Goal: Transaction & Acquisition: Purchase product/service

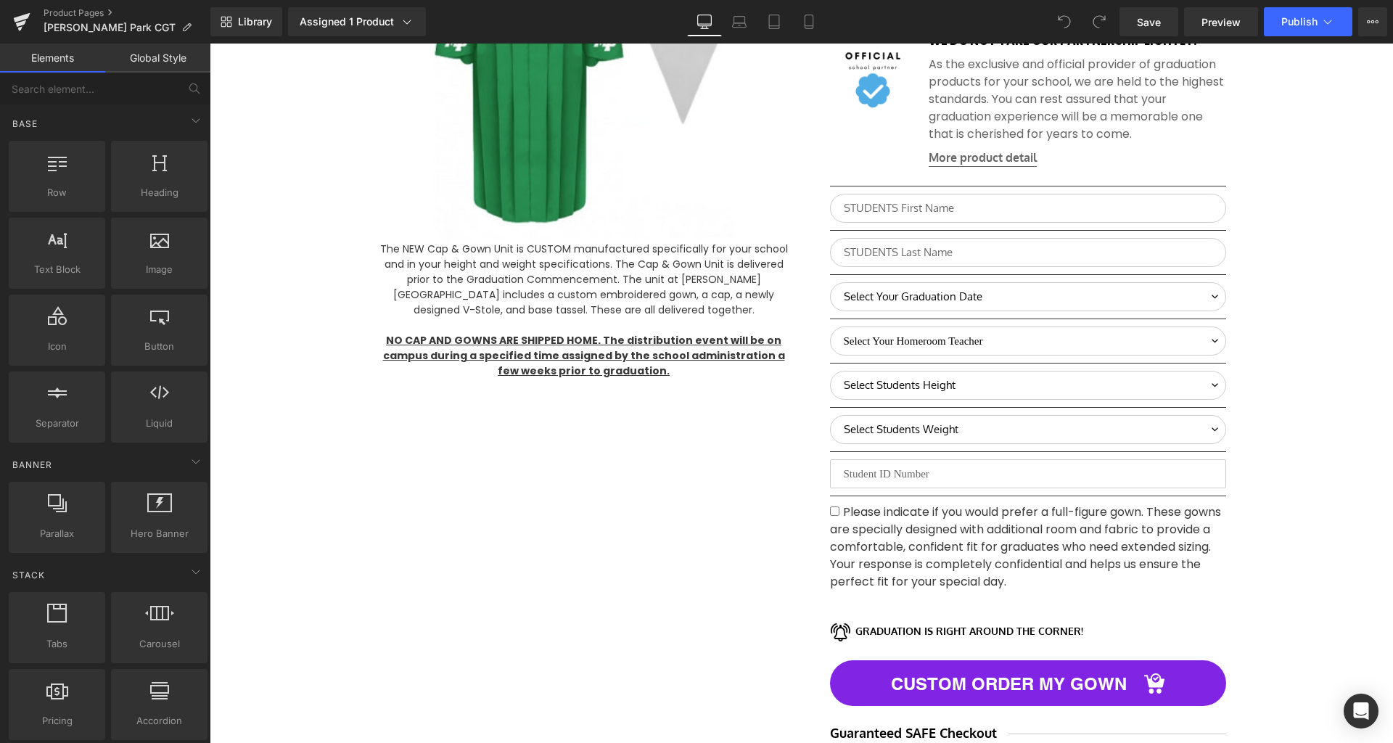
scroll to position [707, 0]
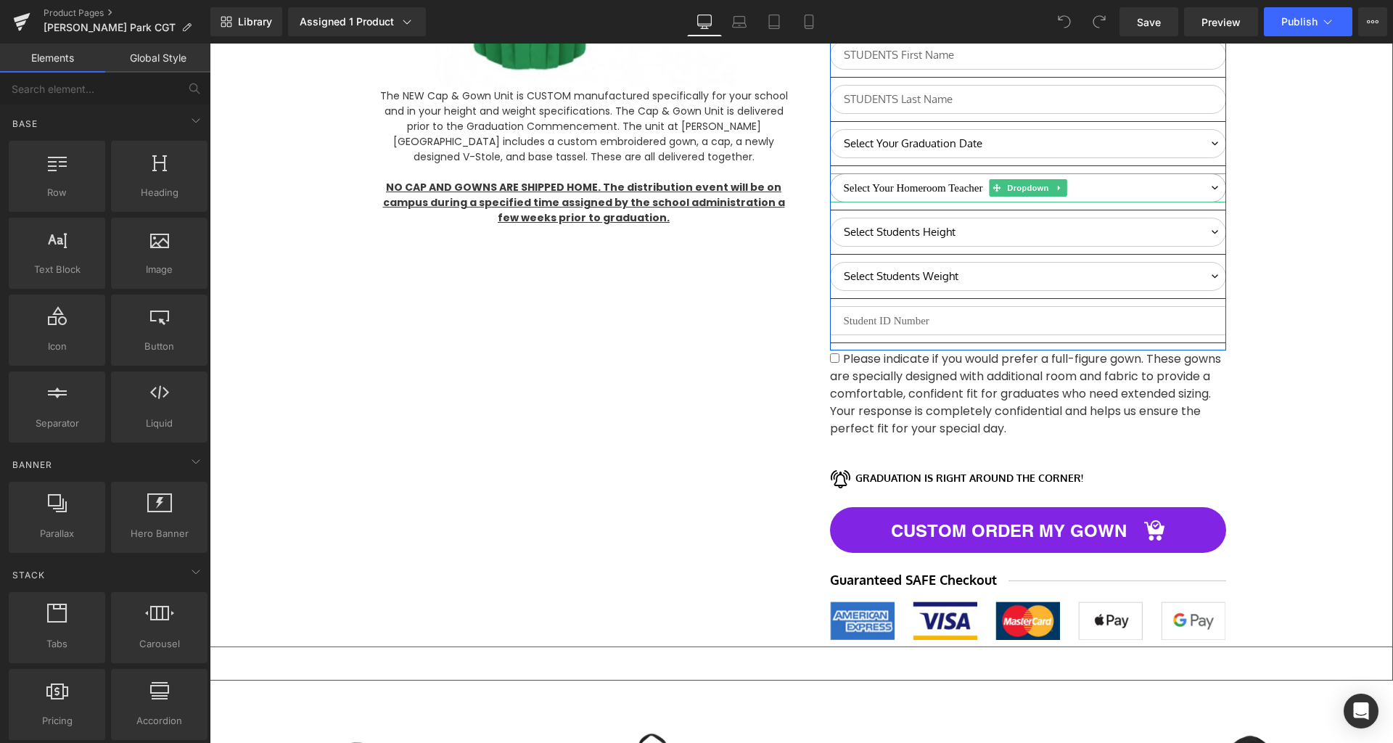
click at [979, 192] on select "Select Your Homeroom Teacher Avos Carlevatti [PERSON_NAME], [PERSON_NAME] [PERS…" at bounding box center [1028, 187] width 396 height 29
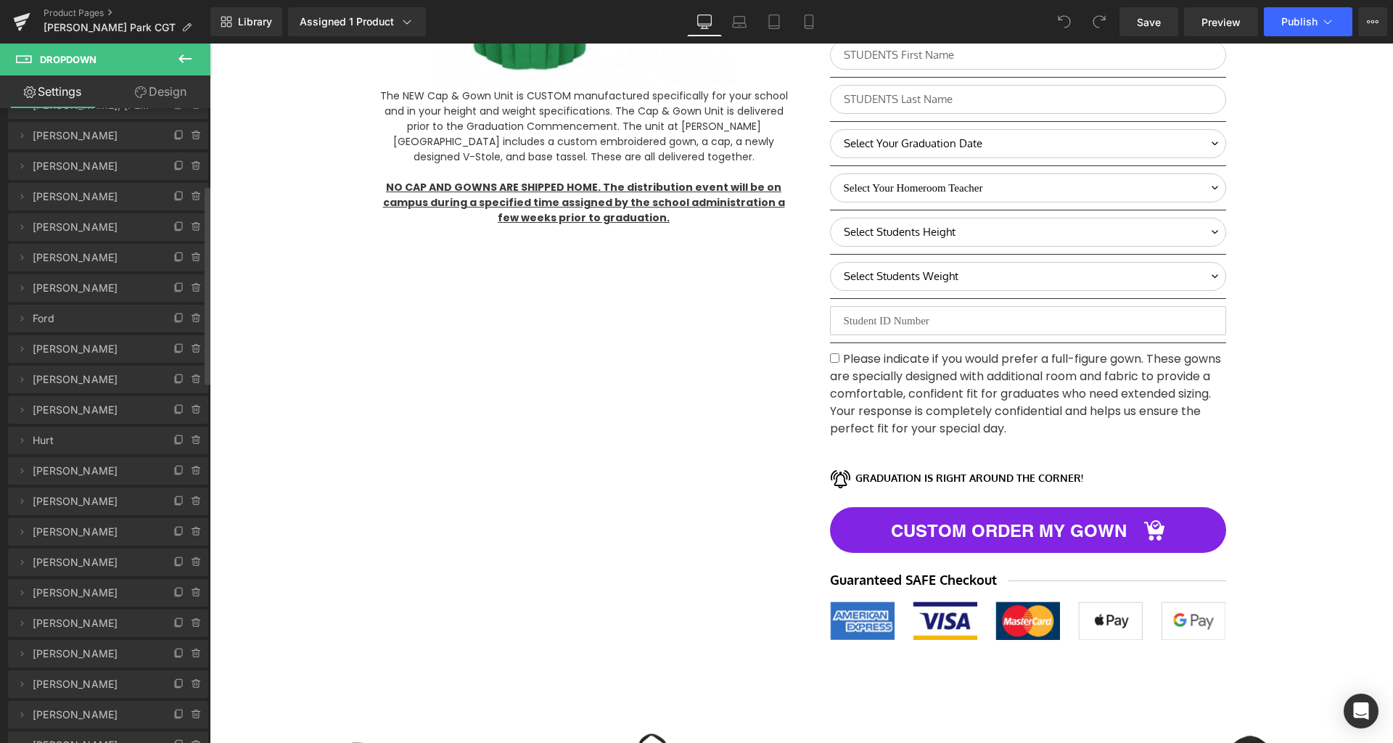
scroll to position [110, 0]
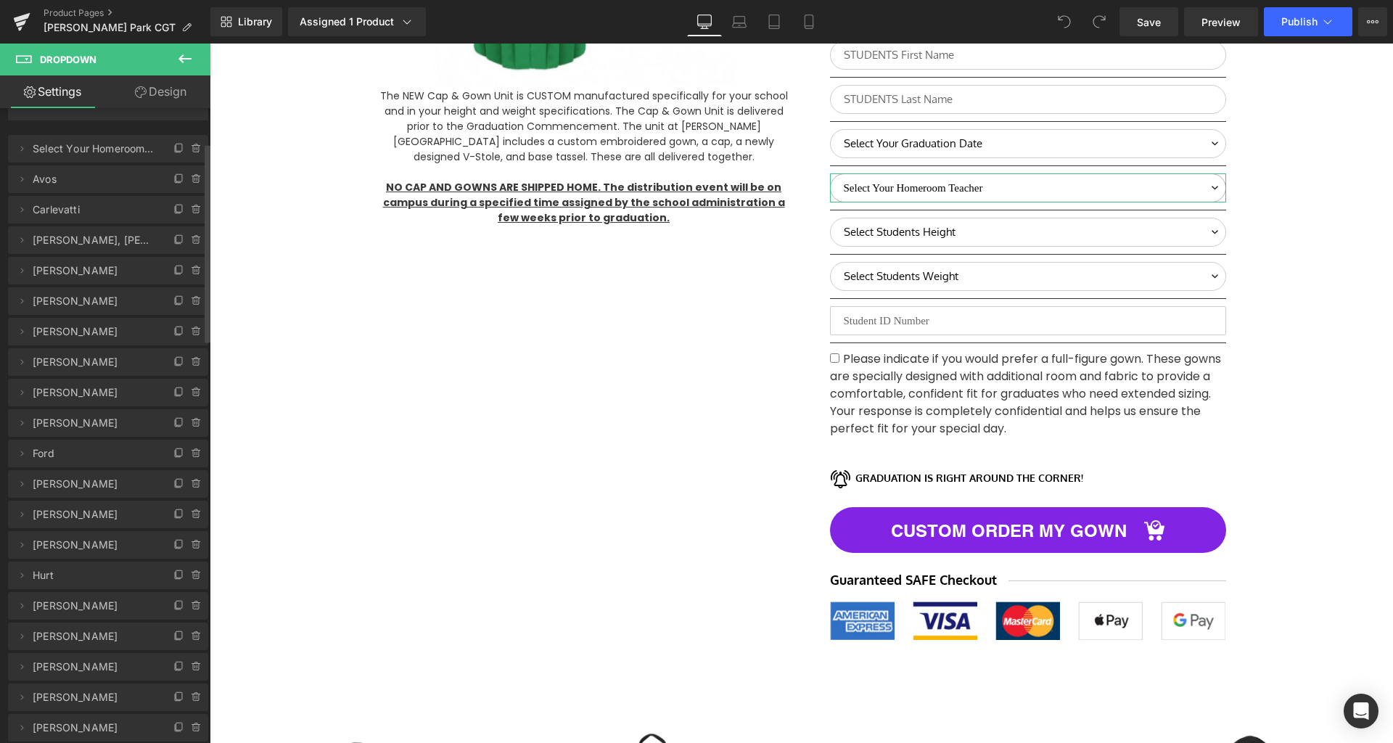
click at [60, 302] on span "[PERSON_NAME]" at bounding box center [94, 301] width 122 height 28
click at [49, 300] on span "[PERSON_NAME]" at bounding box center [94, 301] width 122 height 28
click at [20, 300] on icon at bounding box center [22, 301] width 12 height 12
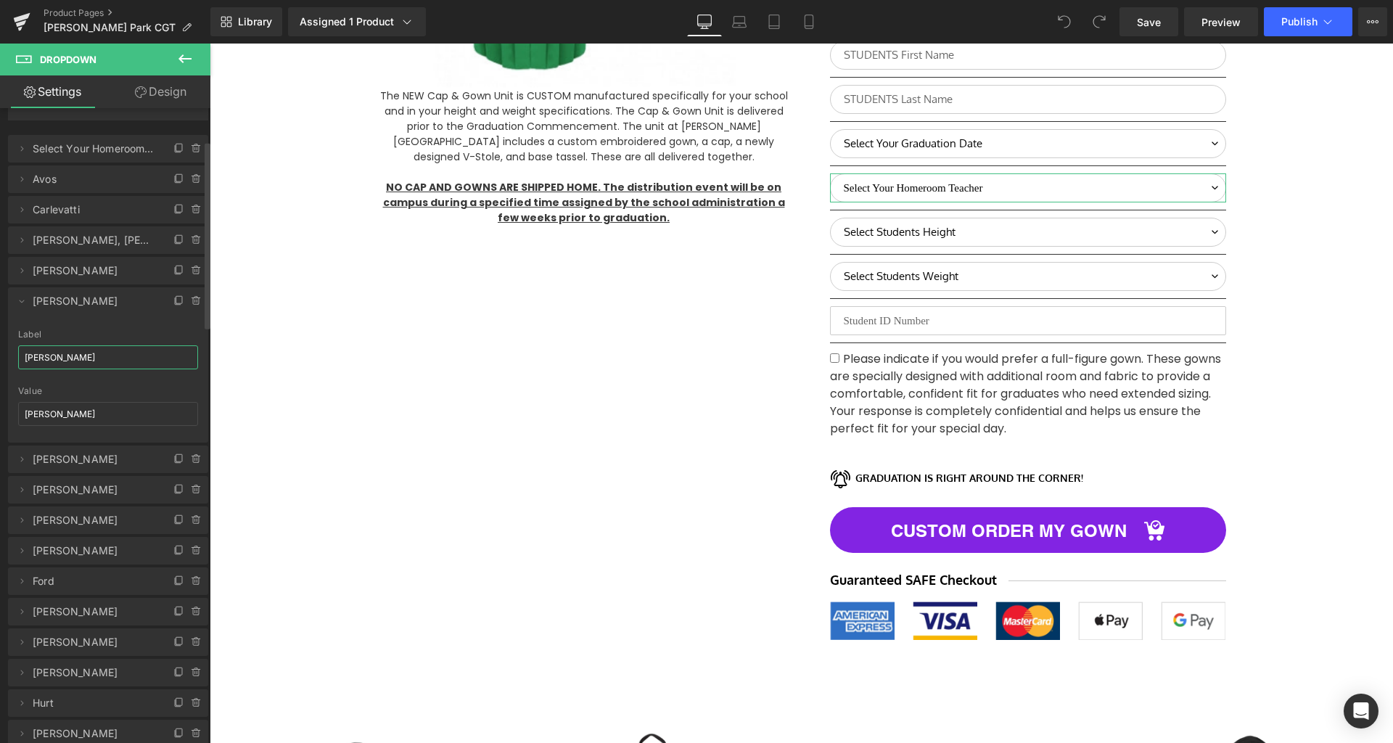
click at [72, 358] on input "[PERSON_NAME]" at bounding box center [108, 357] width 180 height 24
type input "[PERSON_NAME]"
click at [83, 411] on input "[PERSON_NAME]" at bounding box center [108, 414] width 180 height 24
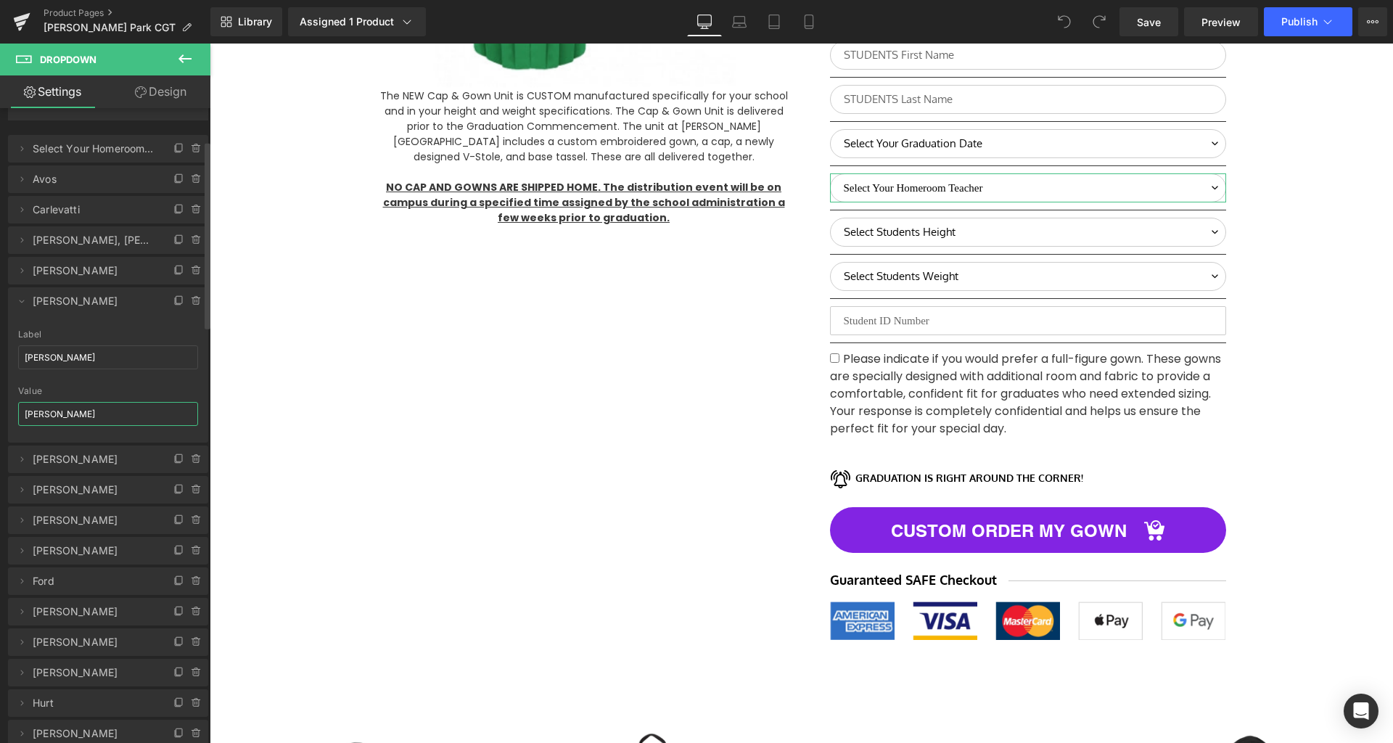
click at [12, 413] on div "[PERSON_NAME], E Label [PERSON_NAME], E [PERSON_NAME], S. Value [PERSON_NAME]" at bounding box center [108, 385] width 200 height 113
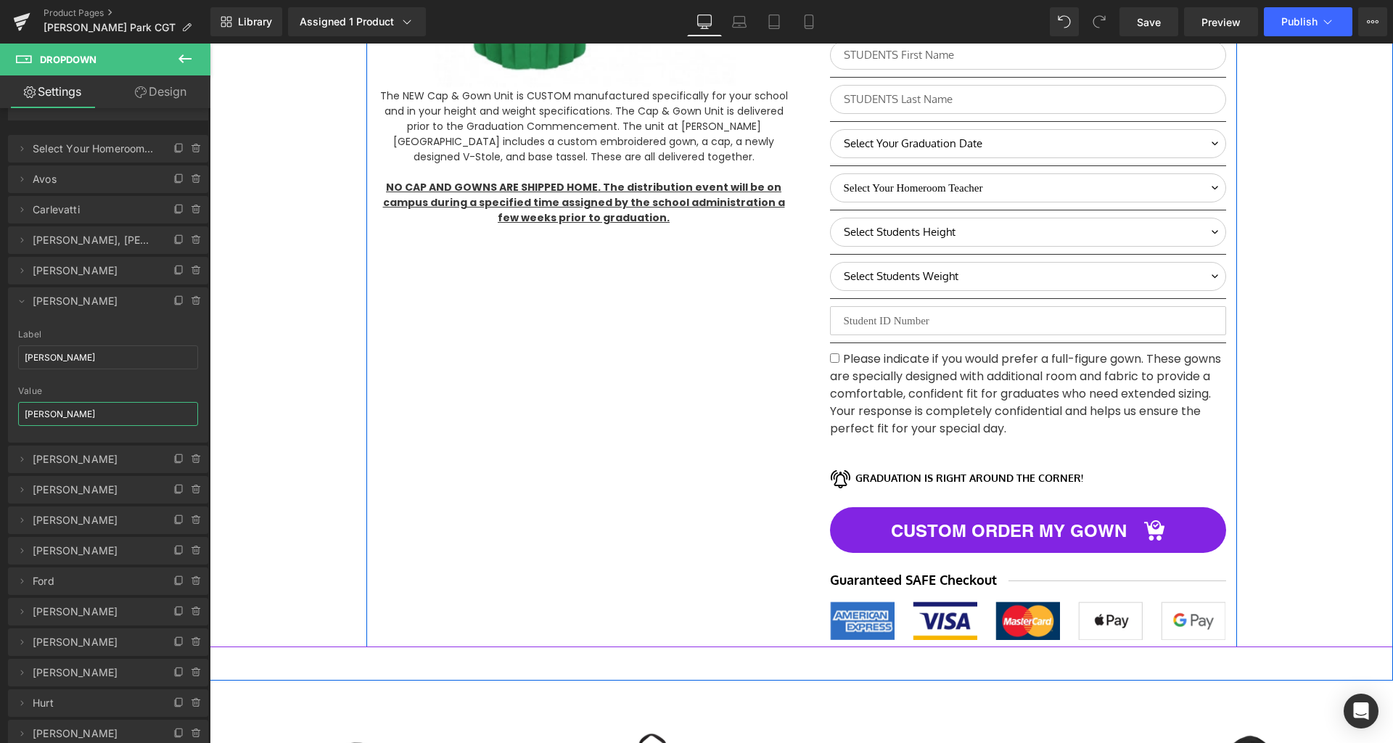
type input "[PERSON_NAME]"
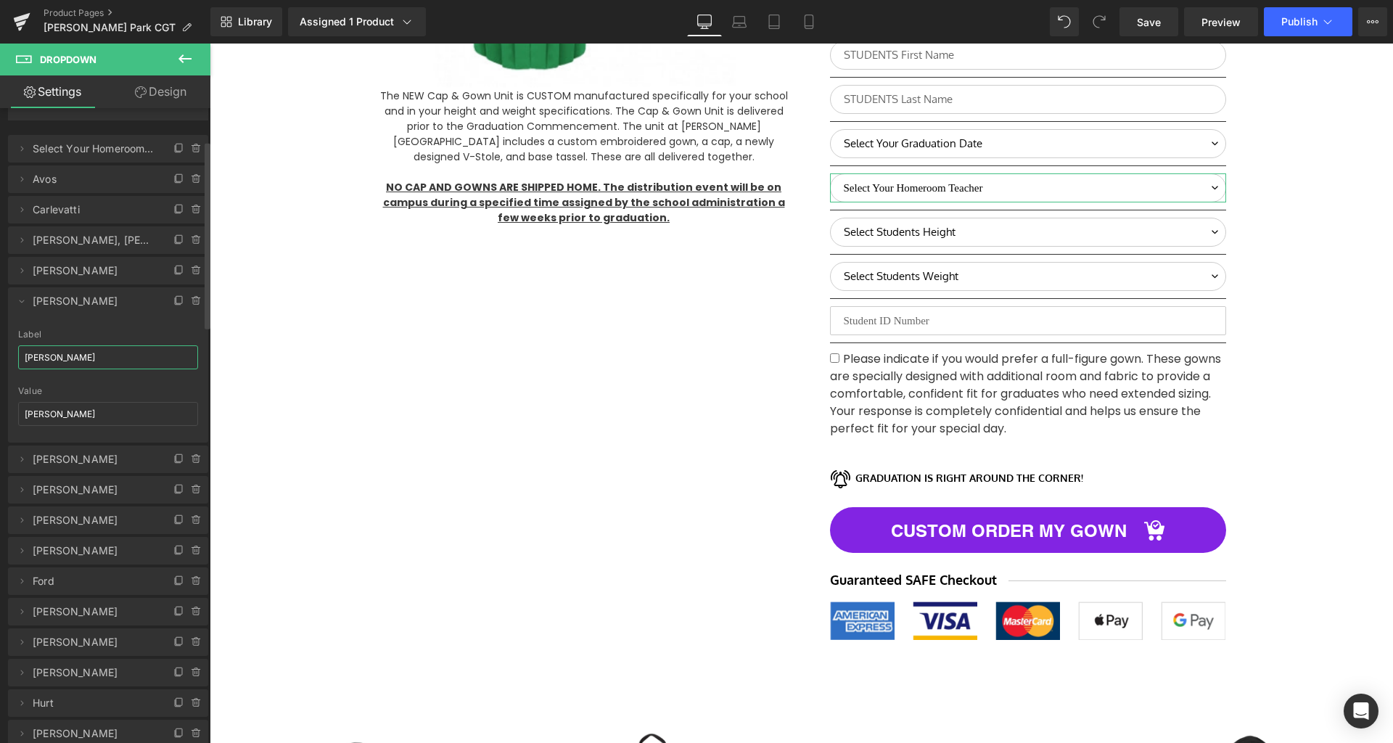
click at [82, 363] on input "[PERSON_NAME]" at bounding box center [108, 357] width 180 height 24
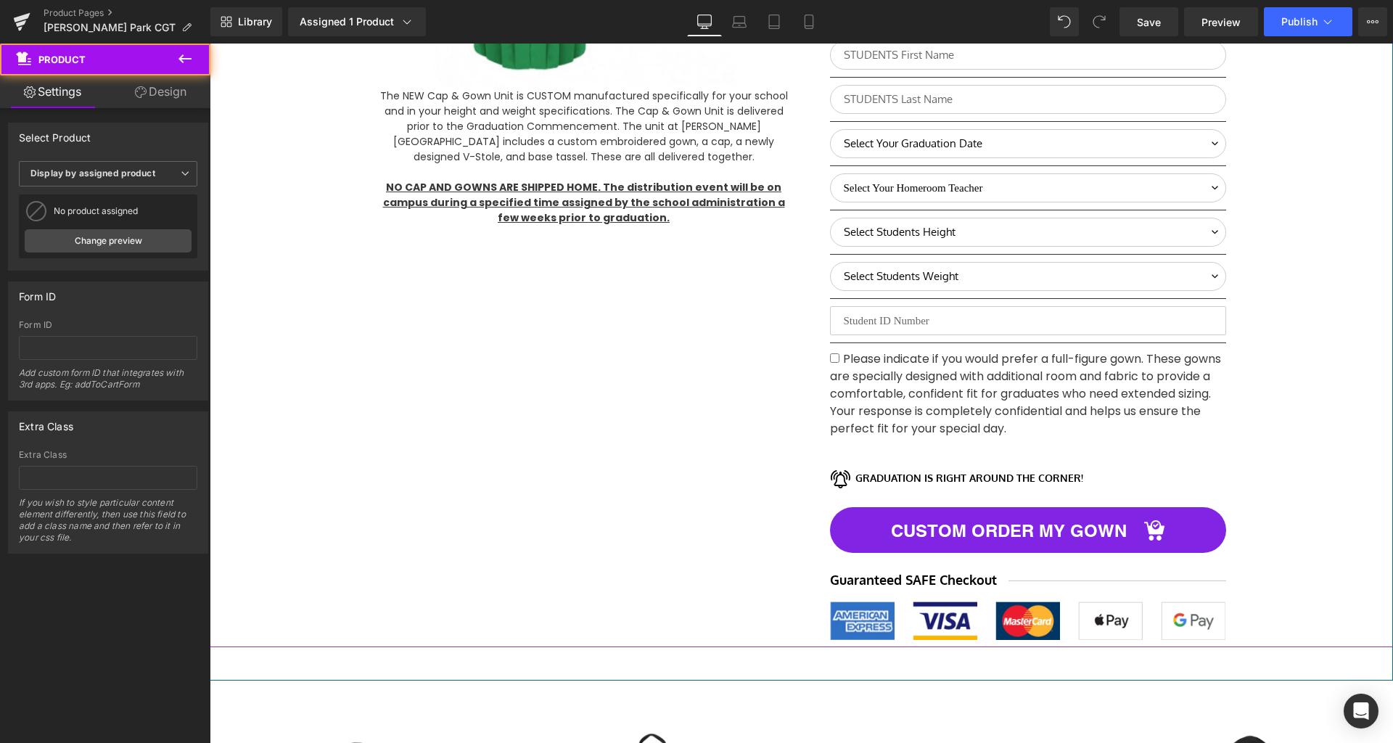
click at [356, 371] on div "Liquid [DATE] Ordering Deadline! Heading 95 Days 07 Hours 54 Minutes 06" at bounding box center [802, 73] width 1184 height 1148
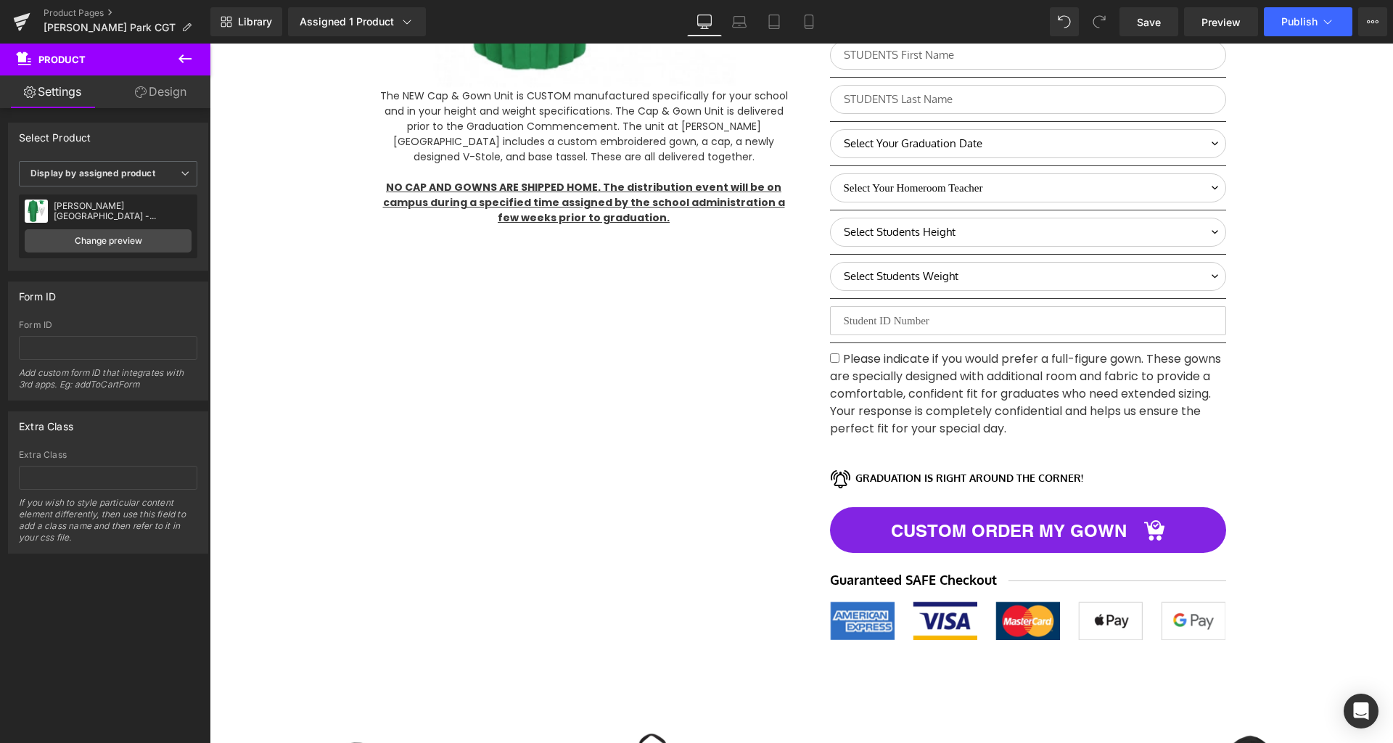
click at [438, 388] on div "‹ › (P) Image List" at bounding box center [802, 148] width 871 height 997
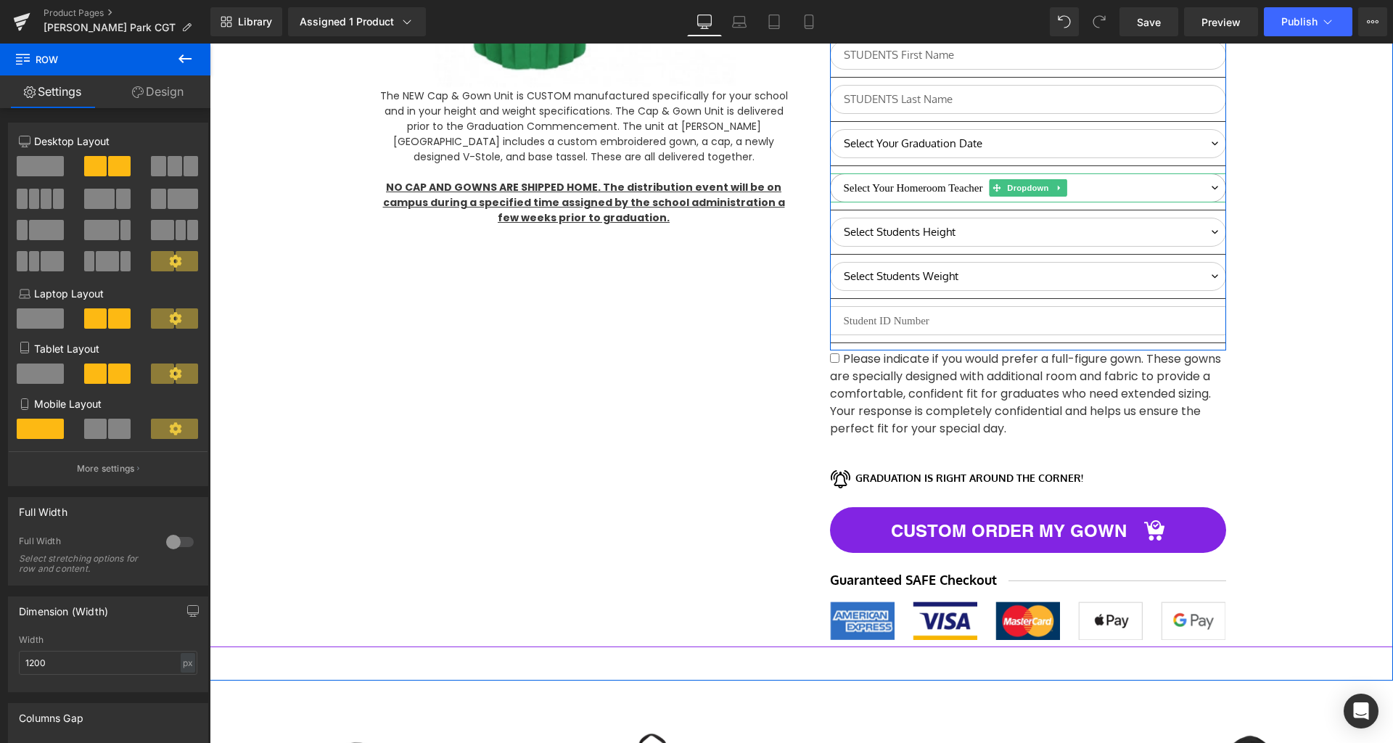
drag, startPoint x: 934, startPoint y: 196, endPoint x: 290, endPoint y: 205, distance: 644.5
click at [934, 196] on select "Select Your Homeroom Teacher Avos Carlevatti [PERSON_NAME], [PERSON_NAME] [PERS…" at bounding box center [1028, 187] width 396 height 29
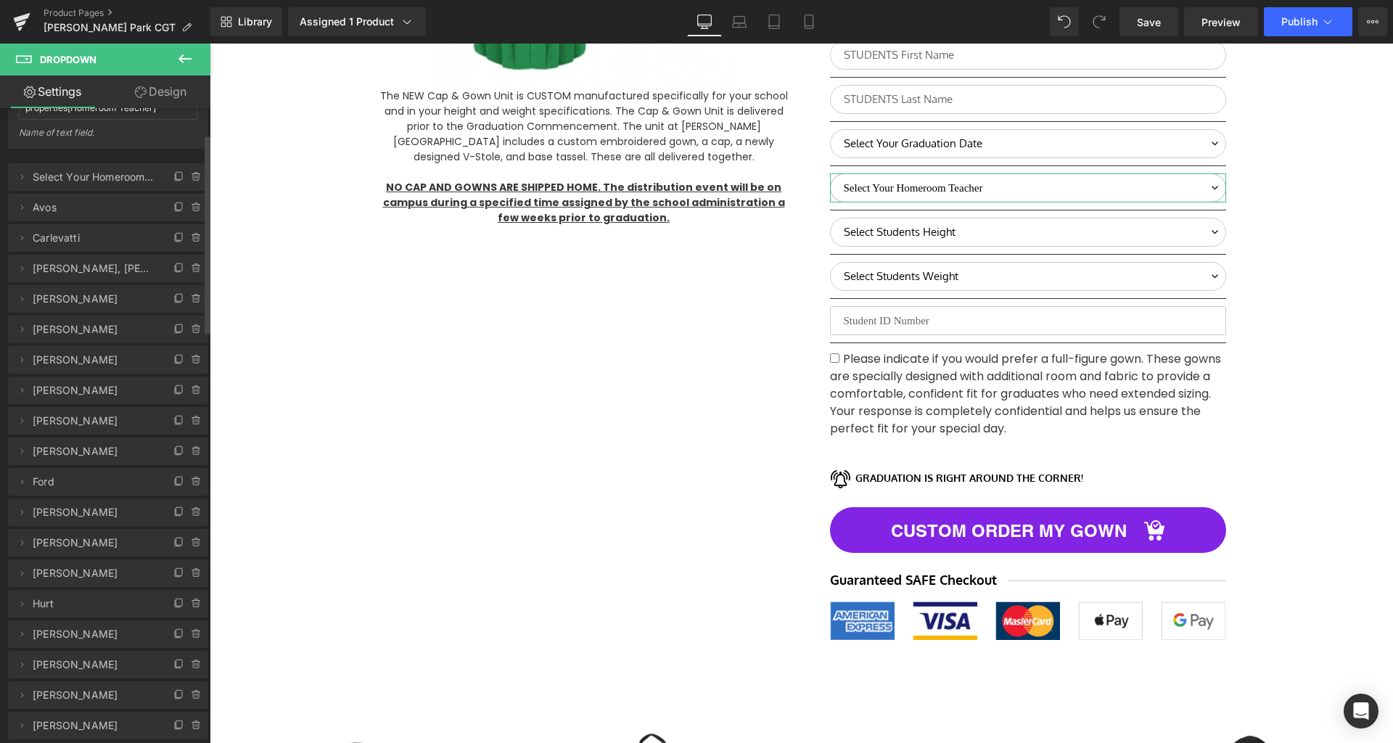
scroll to position [82, 0]
drag, startPoint x: 136, startPoint y: 332, endPoint x: 128, endPoint y: 230, distance: 102.0
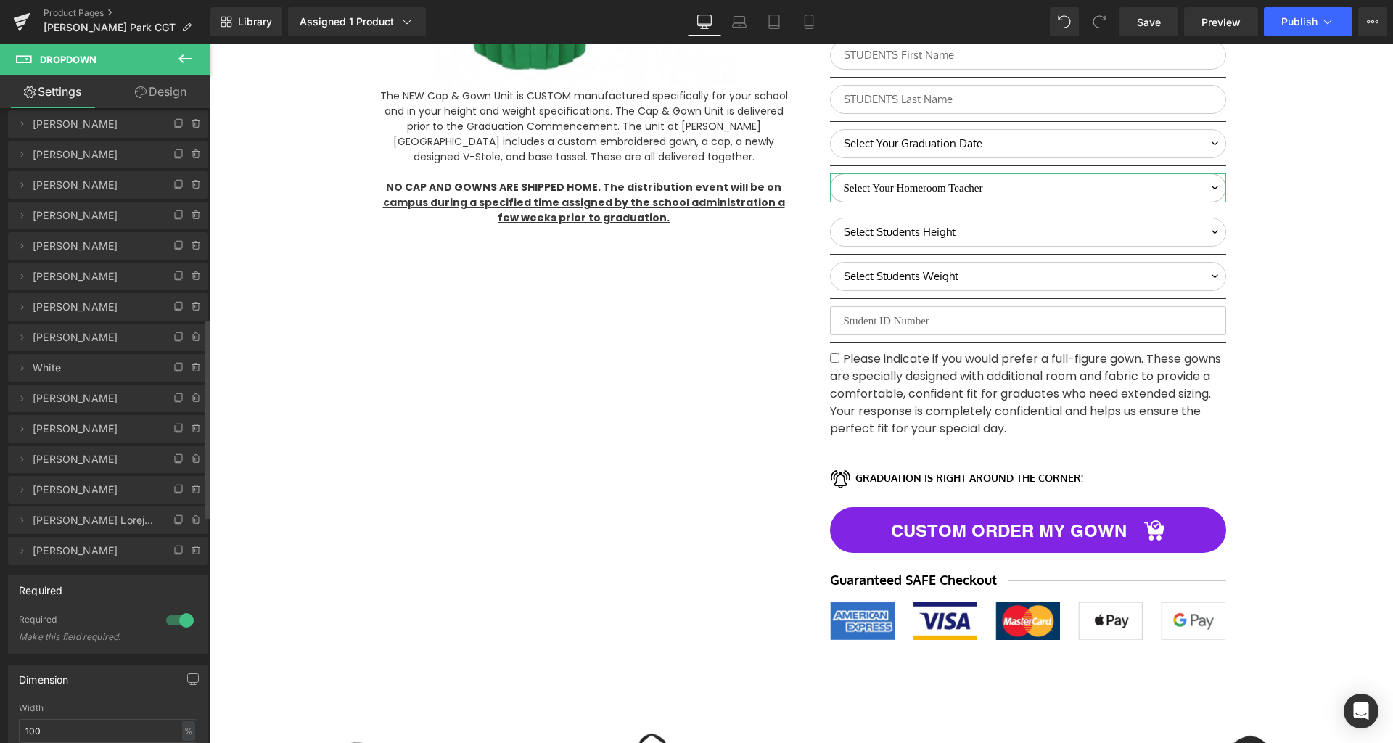
scroll to position [687, 0]
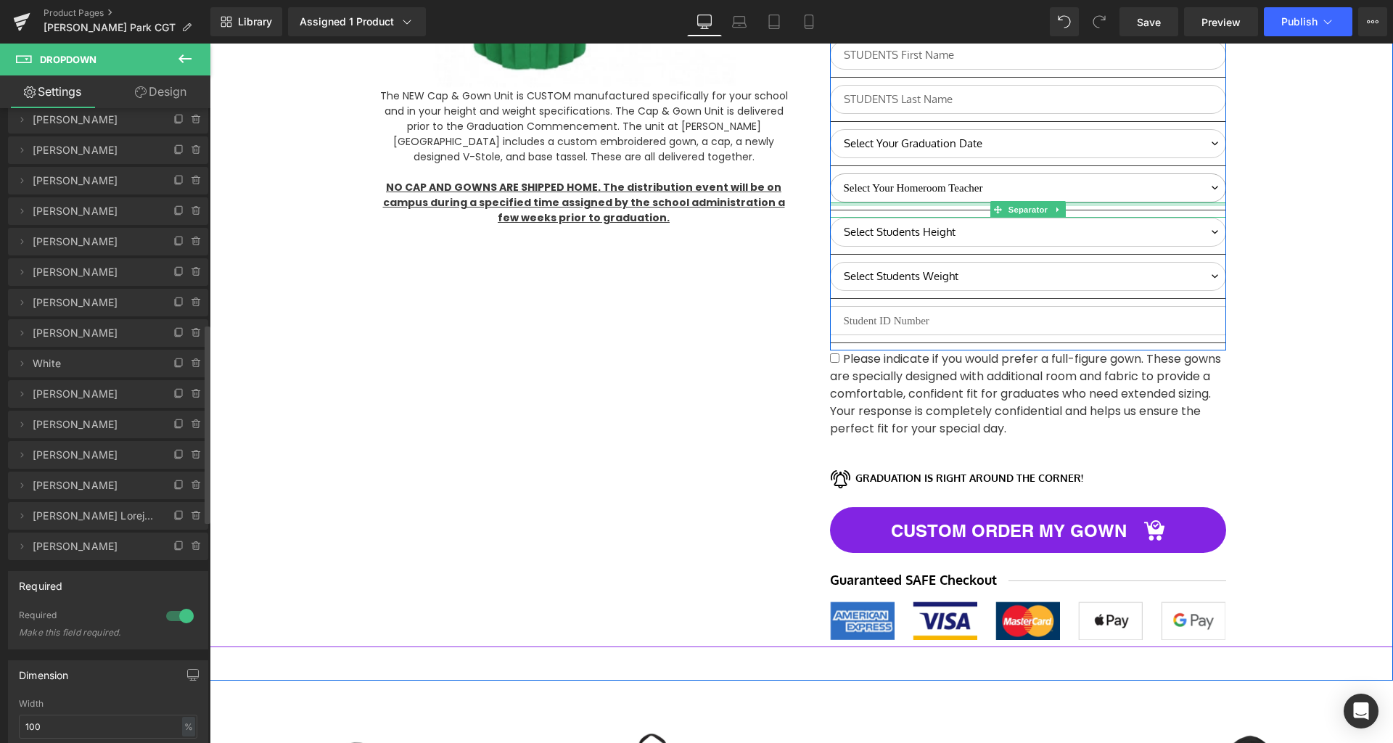
click at [907, 195] on select "Select Your Homeroom Teacher [PERSON_NAME], E Carlevatti [PERSON_NAME], [PERSON…" at bounding box center [1028, 187] width 396 height 29
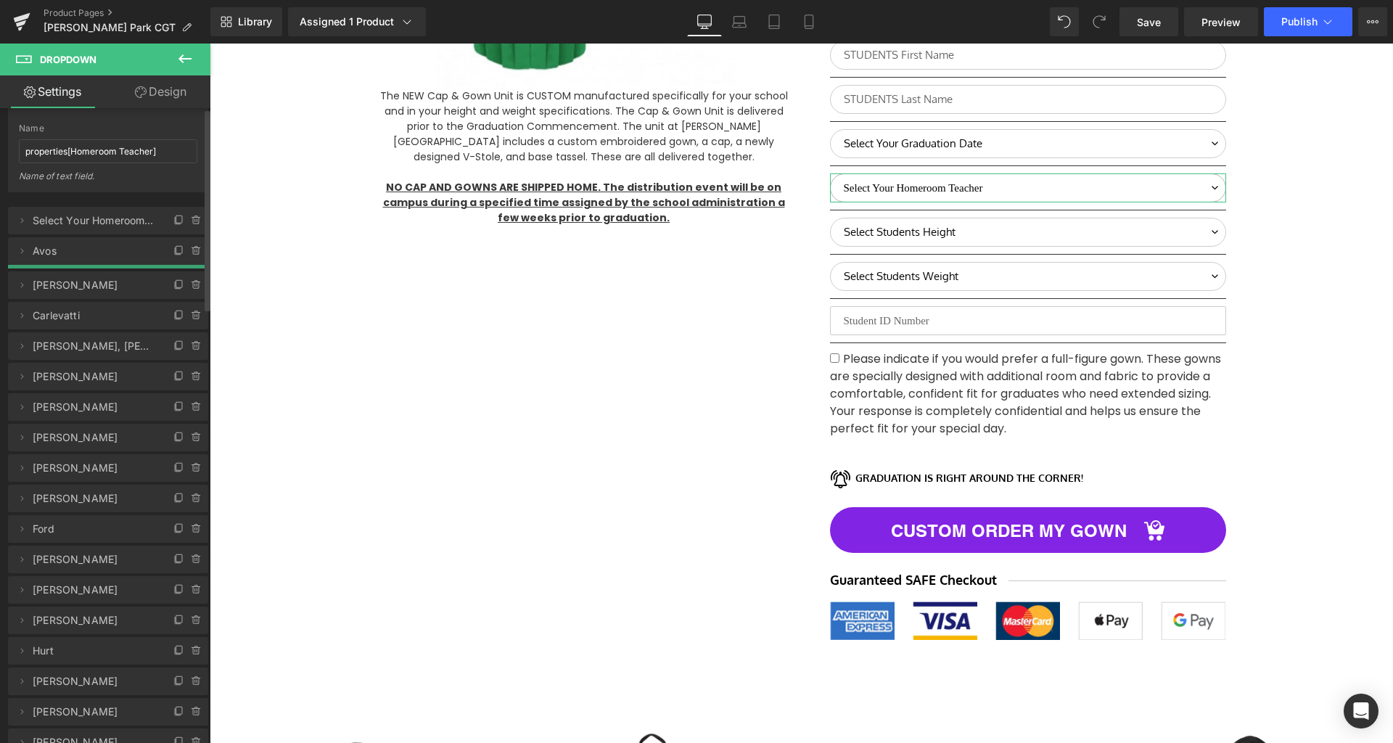
scroll to position [0, 0]
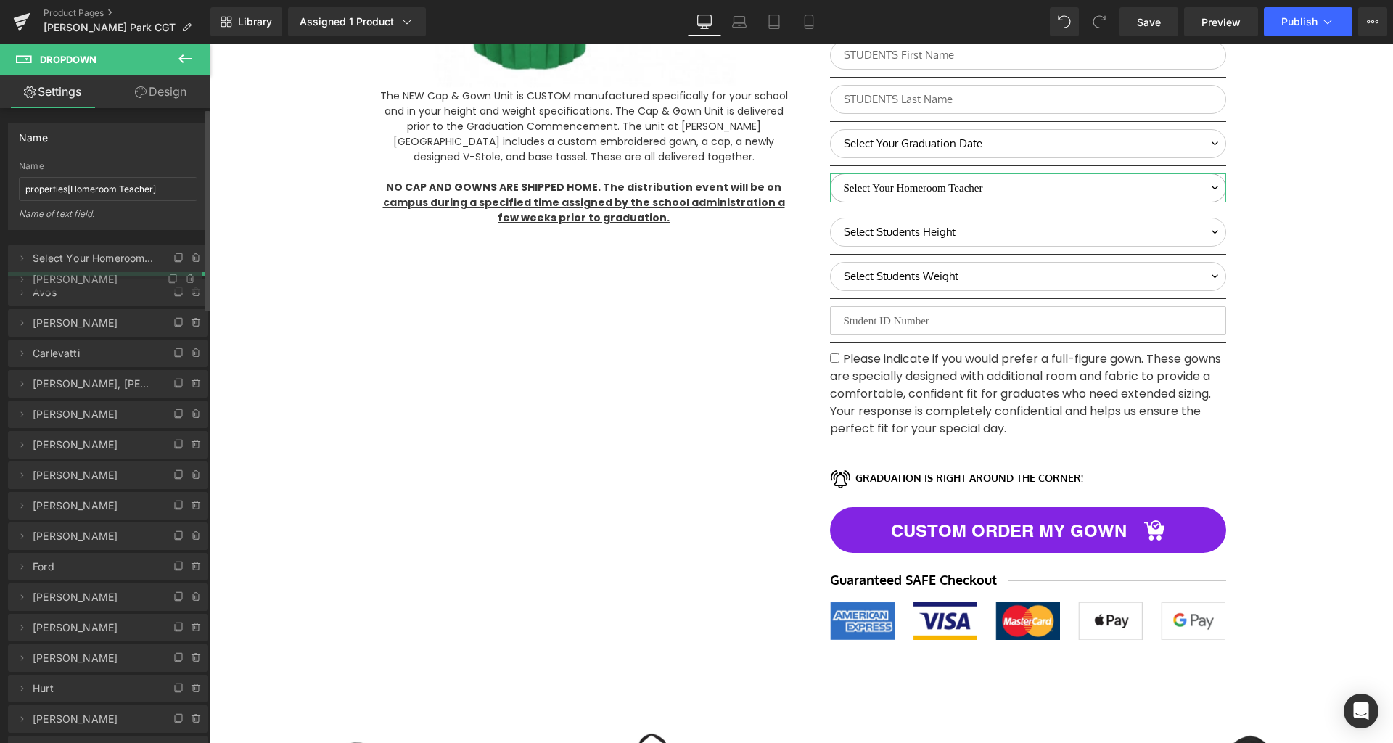
drag, startPoint x: 104, startPoint y: 461, endPoint x: 33, endPoint y: 324, distance: 153.5
drag, startPoint x: 75, startPoint y: 351, endPoint x: 78, endPoint y: 308, distance: 43.6
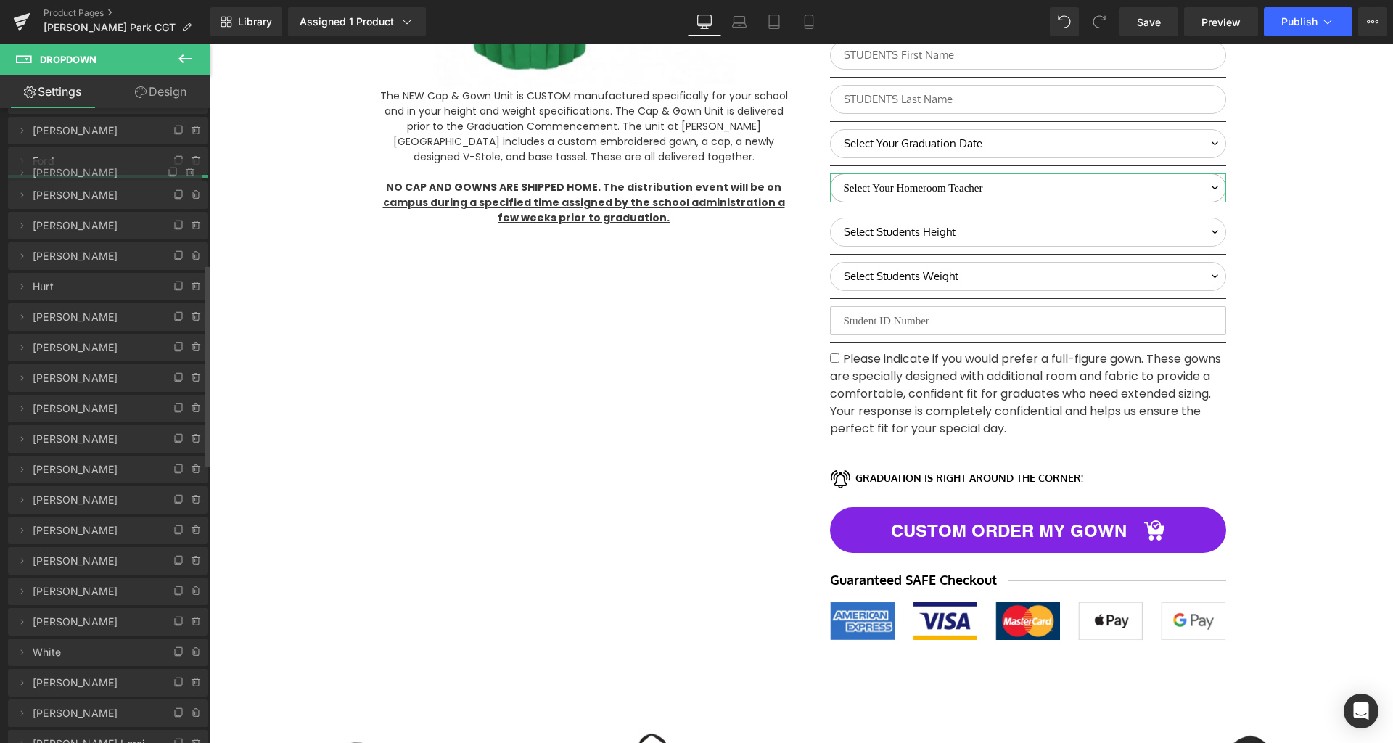
scroll to position [404, 0]
drag, startPoint x: 82, startPoint y: 506, endPoint x: 107, endPoint y: 204, distance: 303.0
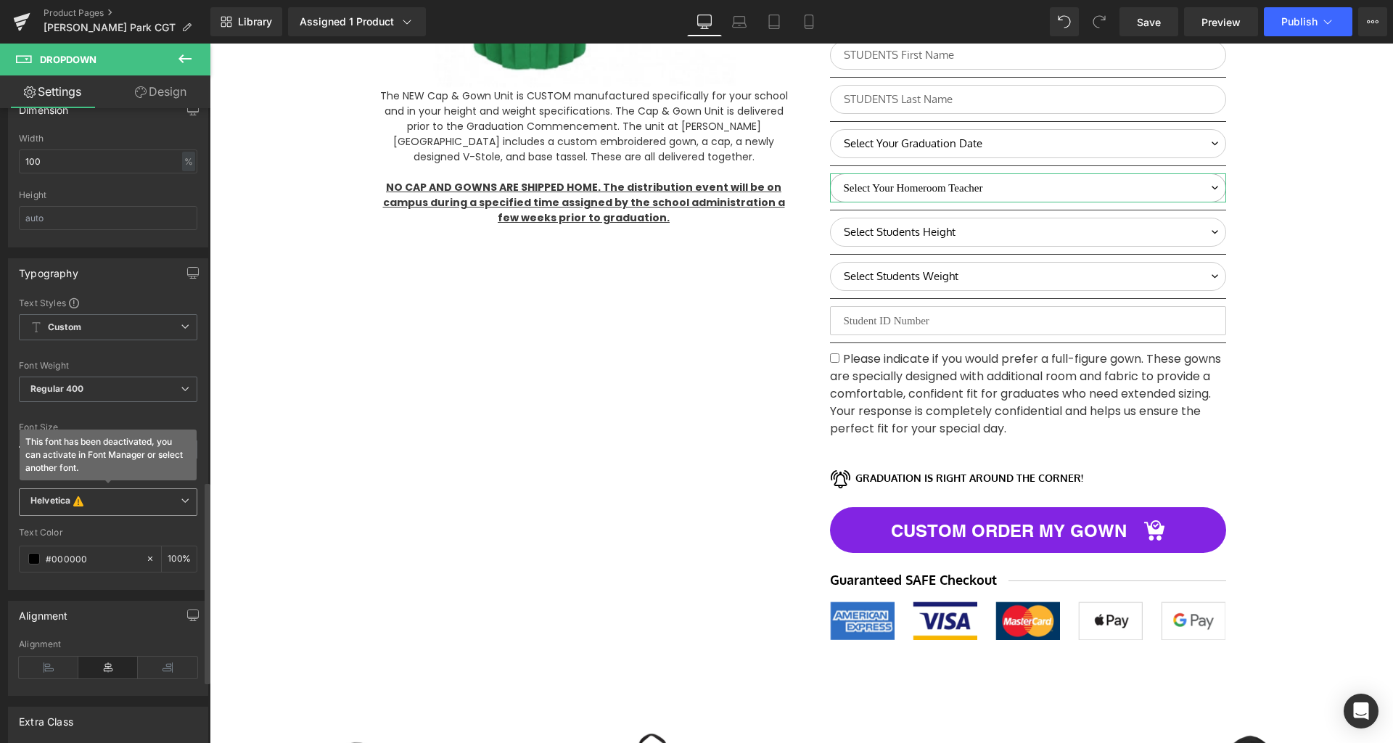
scroll to position [782, 0]
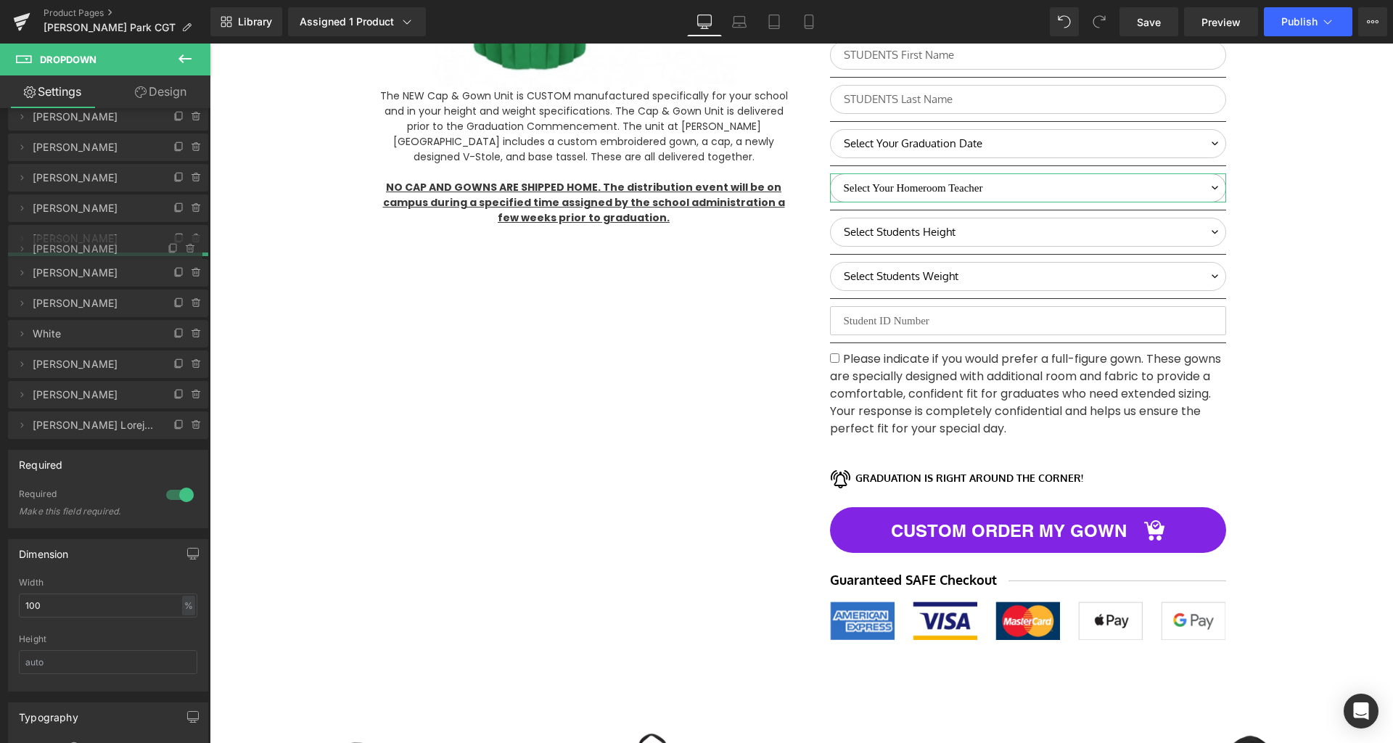
drag, startPoint x: 90, startPoint y: 447, endPoint x: 113, endPoint y: 244, distance: 204.5
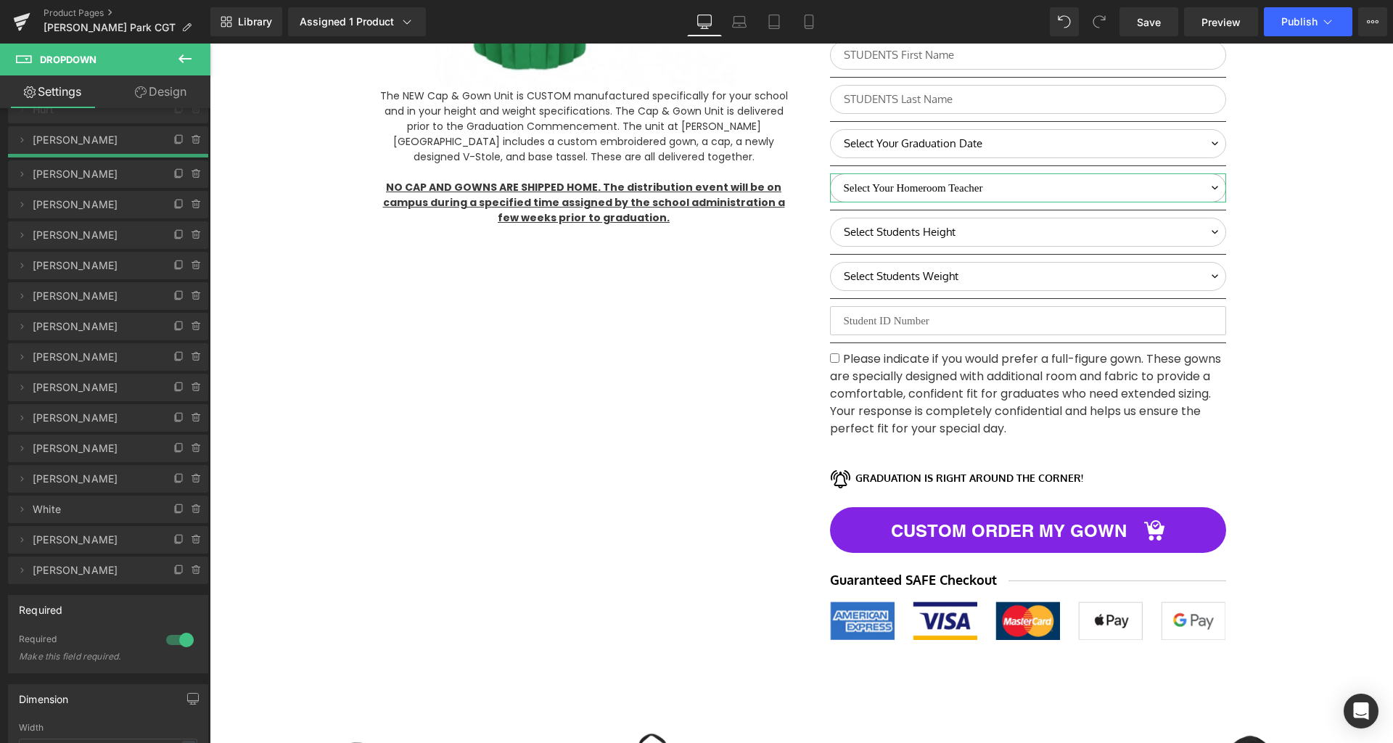
scroll to position [578, 0]
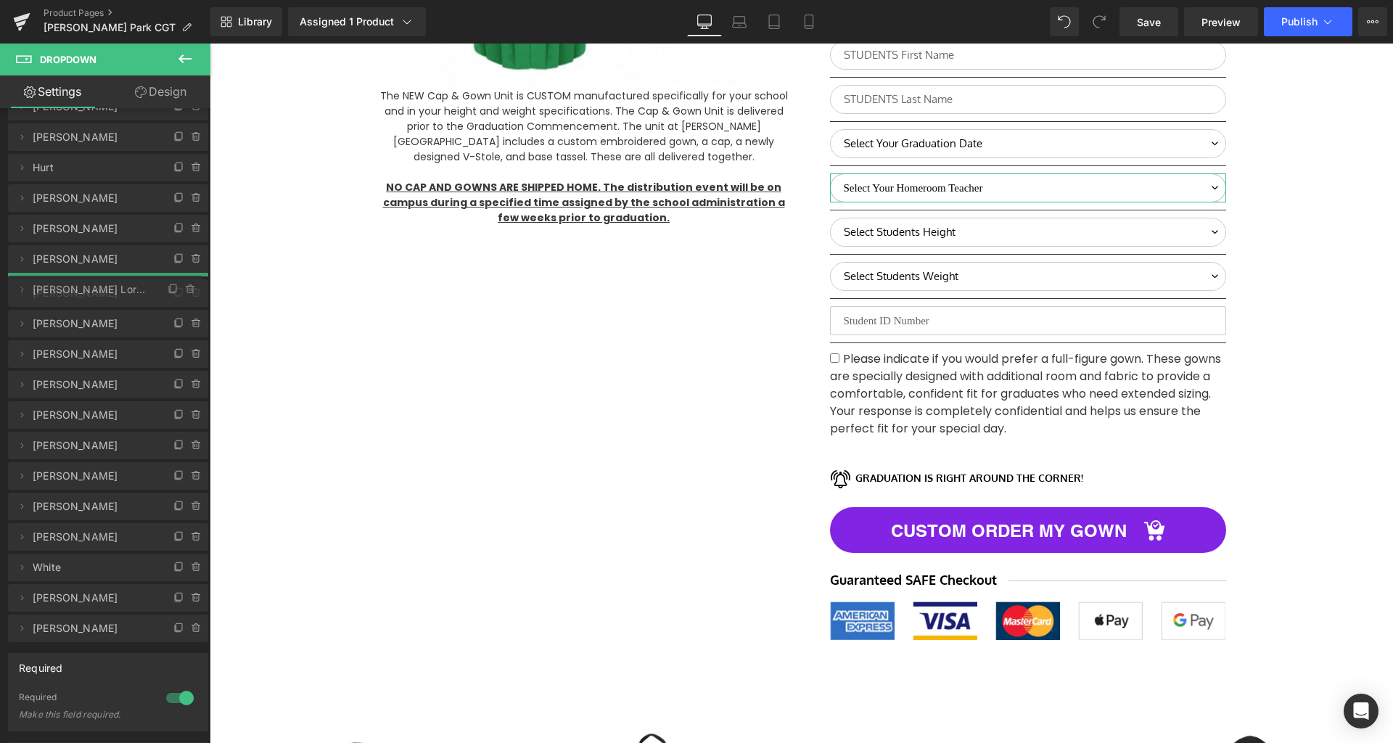
drag, startPoint x: 77, startPoint y: 448, endPoint x: 301, endPoint y: 385, distance: 233.0
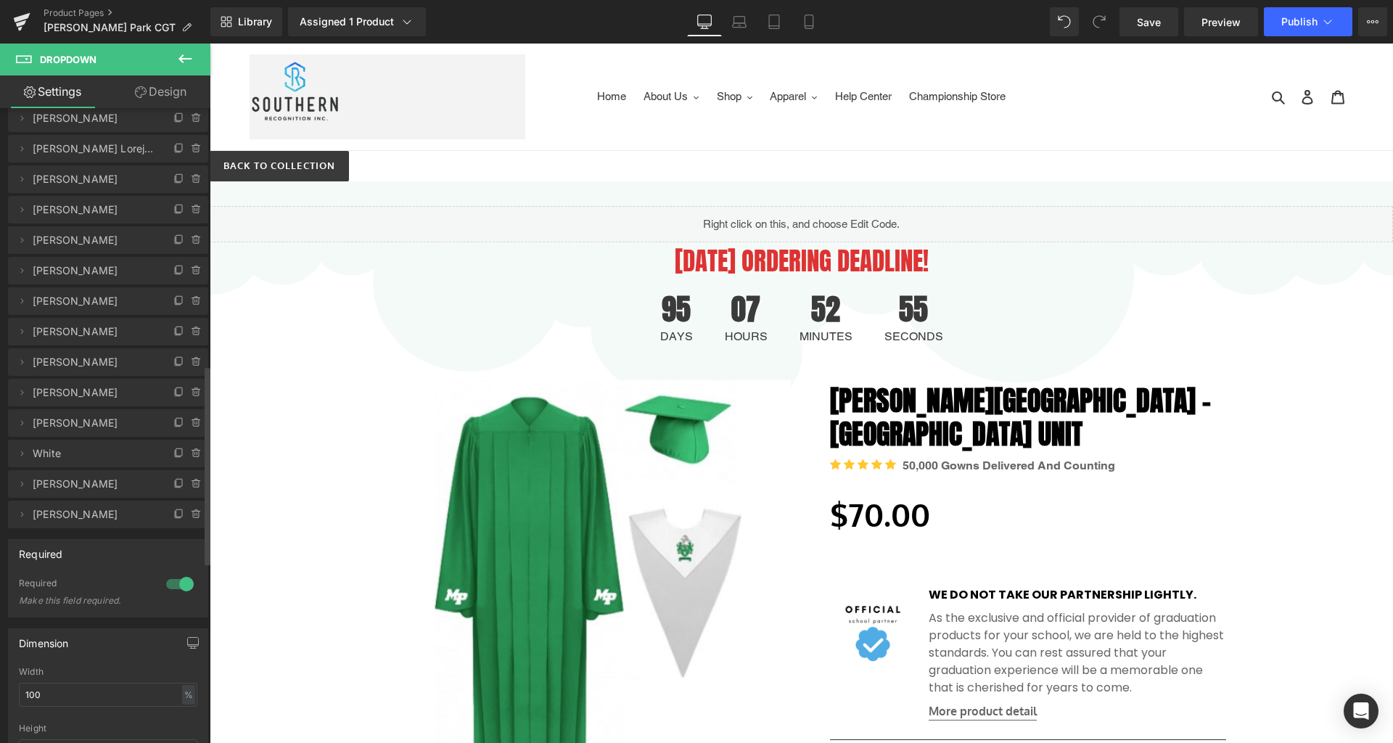
scroll to position [1398, 0]
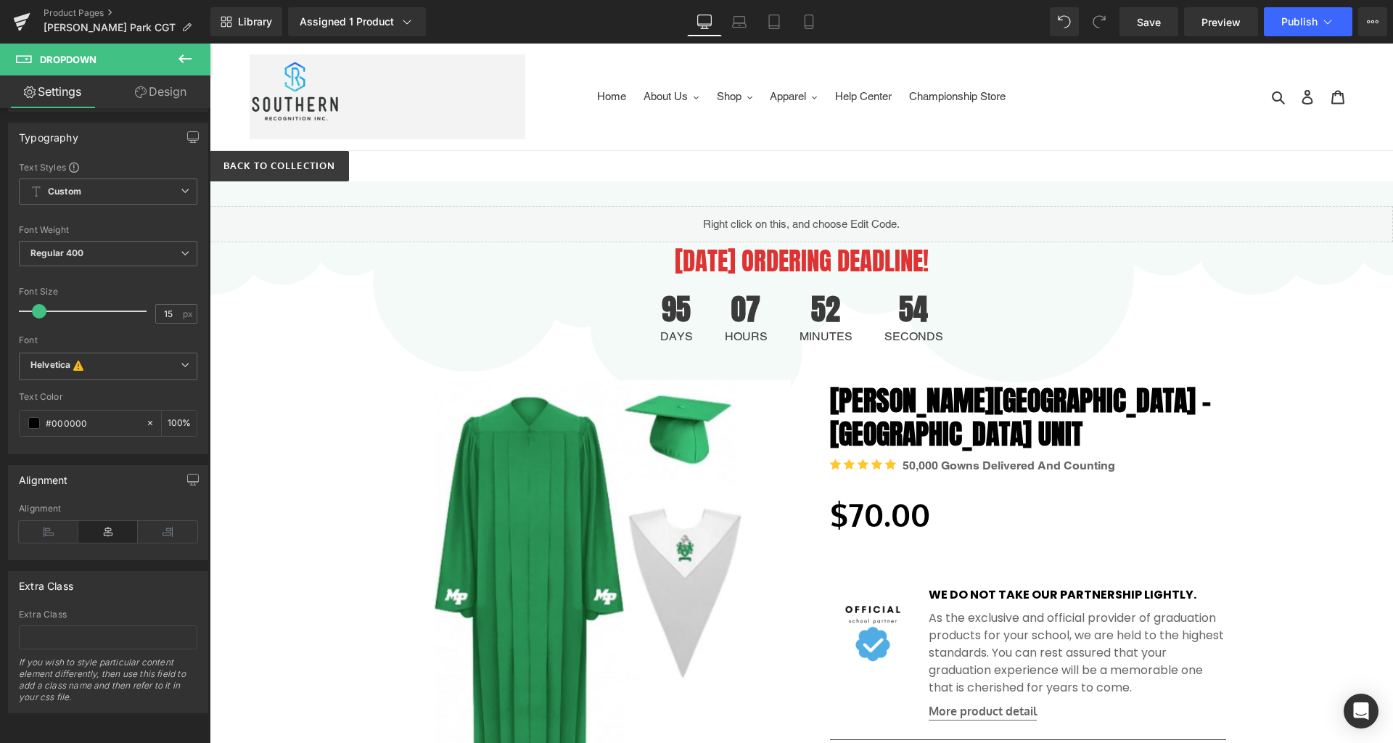
click at [185, 62] on icon at bounding box center [184, 58] width 17 height 17
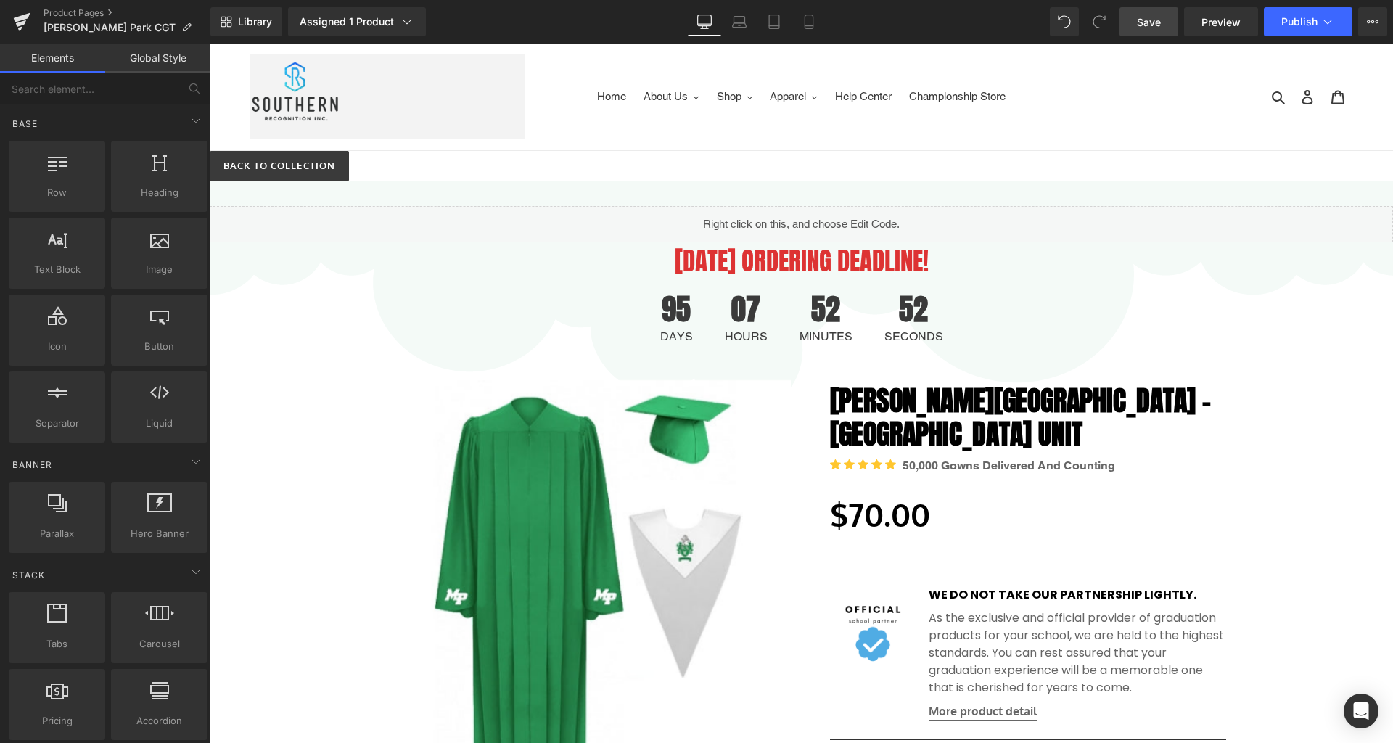
click at [1144, 22] on span "Save" at bounding box center [1149, 22] width 24 height 15
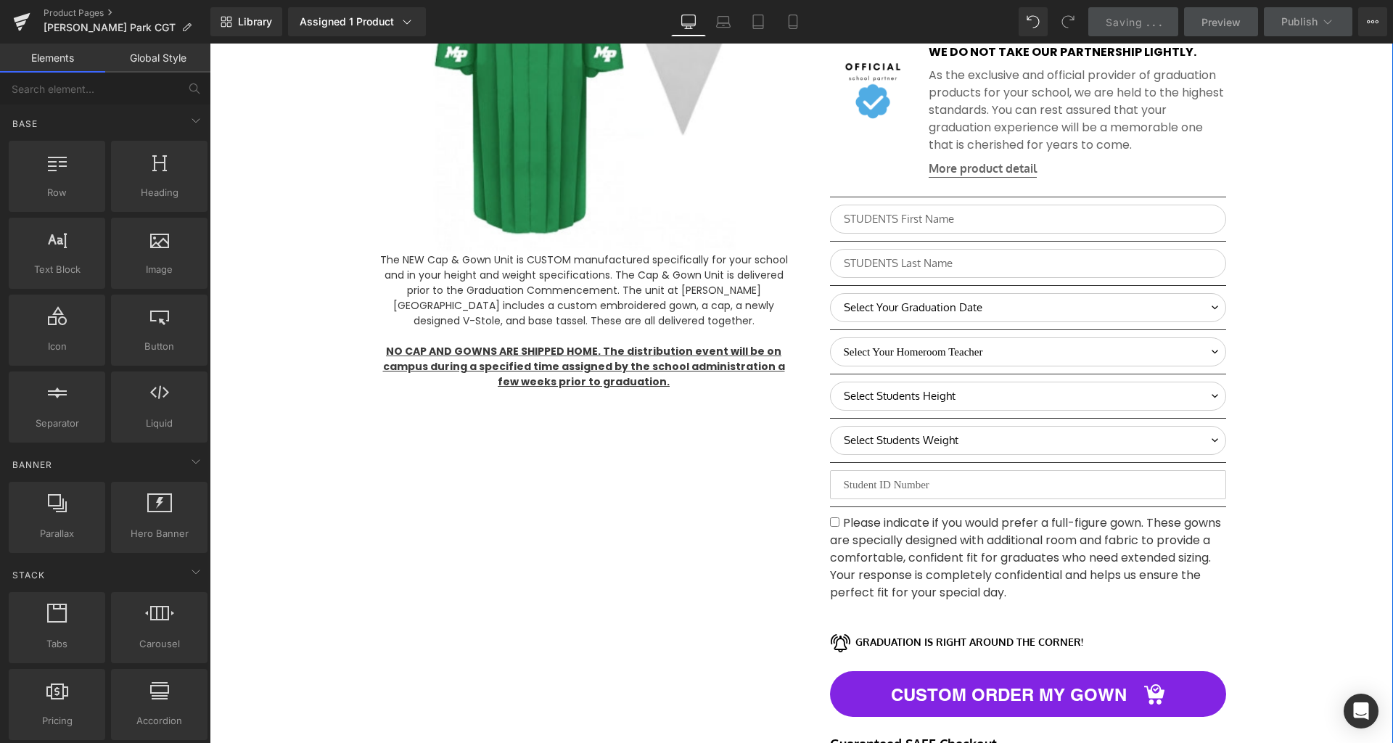
scroll to position [546, 0]
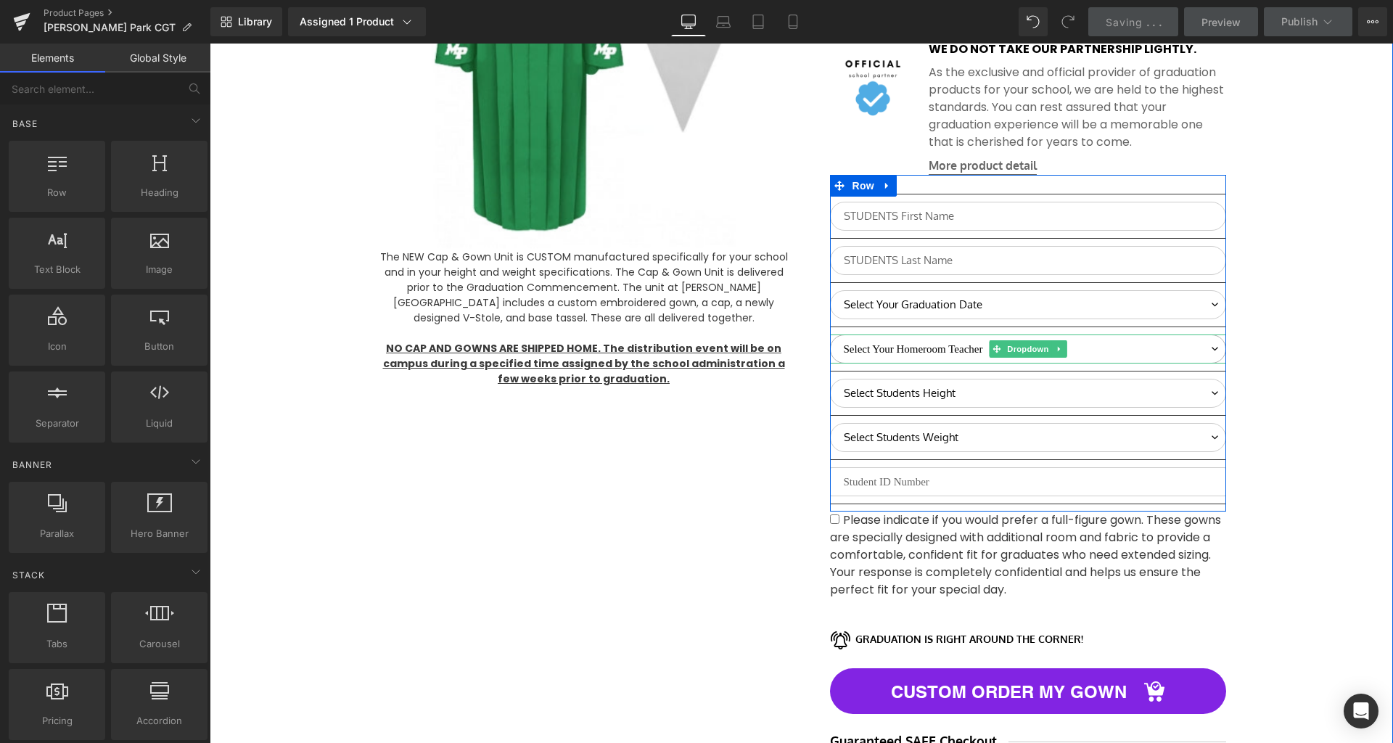
click at [1211, 353] on select "Select Your Homeroom Teacher [PERSON_NAME], E [PERSON_NAME] Carlevatti [PERSON_…" at bounding box center [1028, 349] width 396 height 29
